Goal: Task Accomplishment & Management: Manage account settings

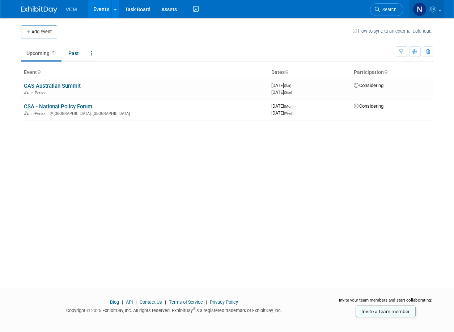
click at [433, 10] on icon at bounding box center [434, 9] width 8 height 7
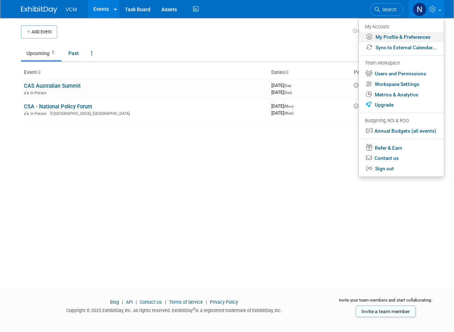
click at [420, 39] on link "My Profile & Preferences" at bounding box center [401, 37] width 85 height 10
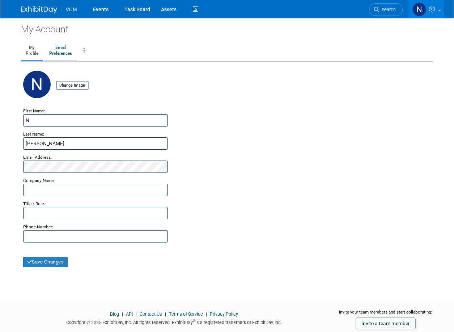
click at [63, 50] on link "Email Preferences" at bounding box center [61, 51] width 32 height 18
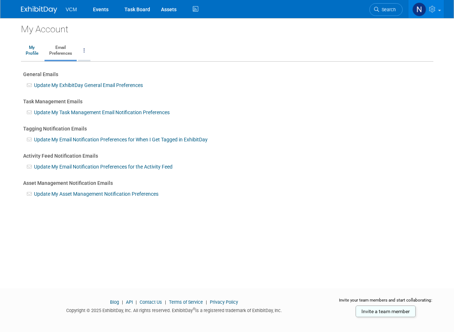
click at [87, 51] on link at bounding box center [84, 51] width 12 height 18
click at [124, 87] on link "Close my Account" at bounding box center [114, 84] width 70 height 11
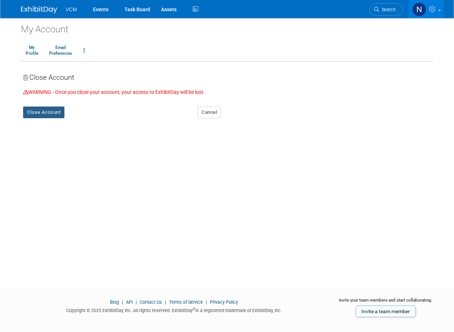
click at [54, 114] on button "Close Account" at bounding box center [44, 112] width 42 height 12
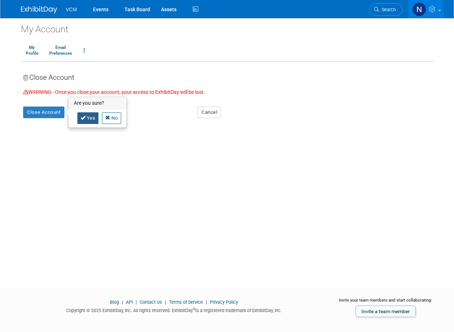
click at [90, 118] on link "Yes" at bounding box center [87, 118] width 21 height 12
